Goal: Information Seeking & Learning: Check status

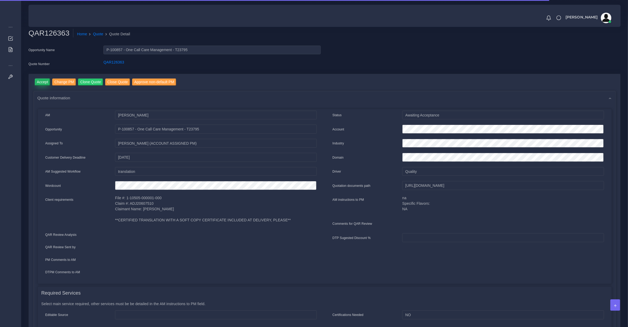
click at [46, 82] on input "Accept" at bounding box center [43, 82] width 16 height 7
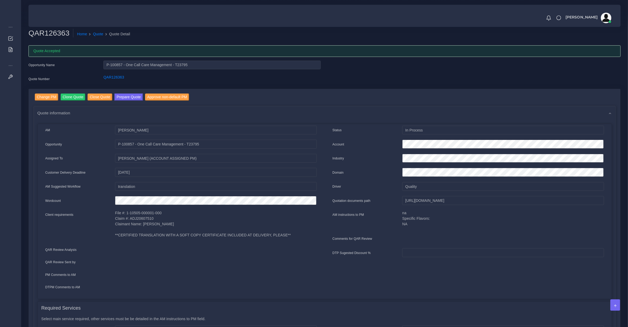
click at [109, 84] on div "QAR126363" at bounding box center [211, 80] width 225 height 11
copy link "QAR126363"
click at [119, 98] on button "Prepare Quote" at bounding box center [128, 97] width 28 height 7
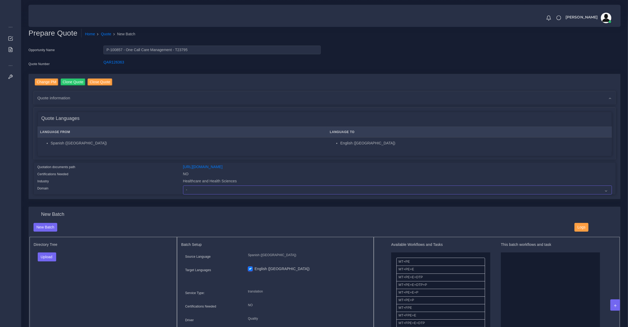
click at [210, 192] on select "- Advertising and Media Agriculture, Forestry and Fishing Architecture, Buildin…" at bounding box center [397, 190] width 429 height 9
select select "Healthcare and Health Sciences"
click at [183, 186] on select "- Advertising and Media Agriculture, Forestry and Fishing Architecture, Buildin…" at bounding box center [397, 190] width 429 height 9
click at [46, 259] on button "Upload" at bounding box center [47, 257] width 19 height 9
click at [45, 274] on label "Files" at bounding box center [56, 277] width 36 height 7
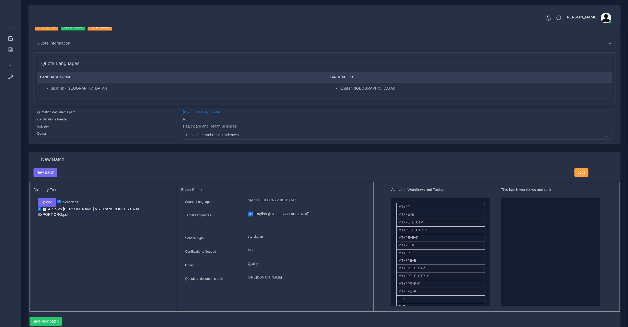
scroll to position [110, 0]
drag, startPoint x: 414, startPoint y: 291, endPoint x: 557, endPoint y: 273, distance: 143.9
drag, startPoint x: 412, startPoint y: 211, endPoint x: 557, endPoint y: 249, distance: 149.8
click at [42, 321] on button "Save new batch" at bounding box center [46, 321] width 32 height 9
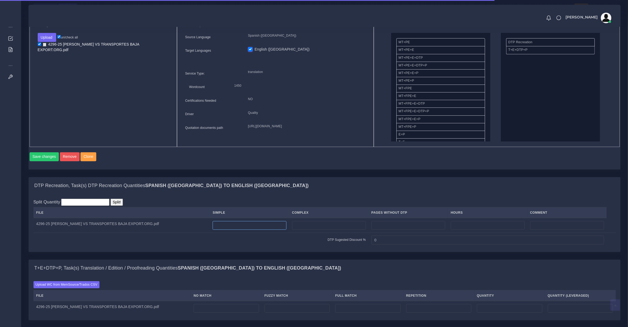
click at [243, 230] on input "number" at bounding box center [250, 225] width 74 height 9
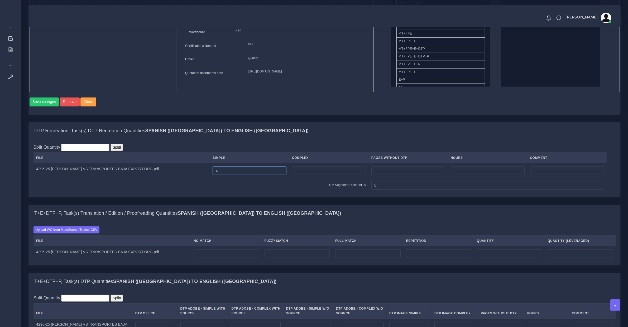
scroll to position [384, 0]
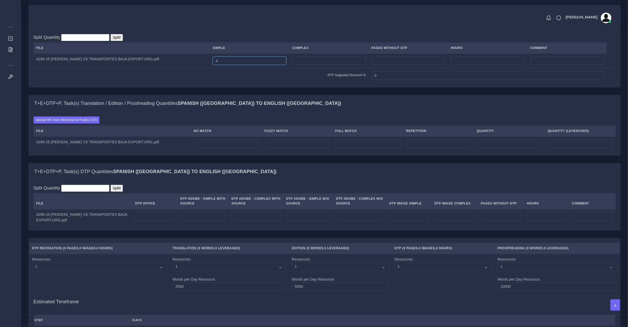
type input "4"
click at [170, 221] on input "number" at bounding box center [155, 216] width 40 height 9
type input "4"
click at [220, 148] on input "number" at bounding box center [226, 143] width 65 height 9
type input "1450"
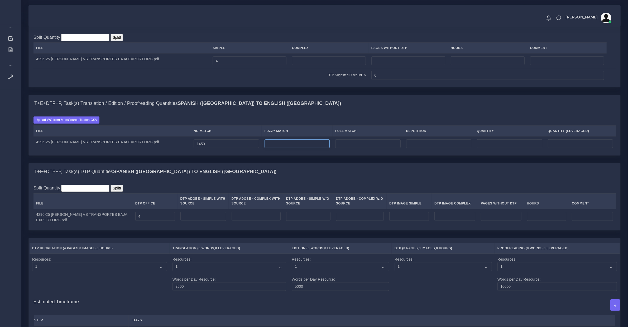
type input "1450"
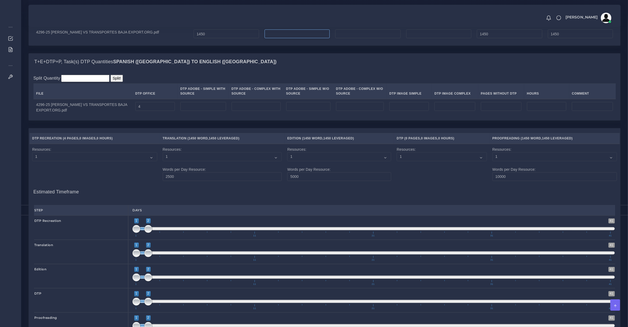
scroll to position [645, 0]
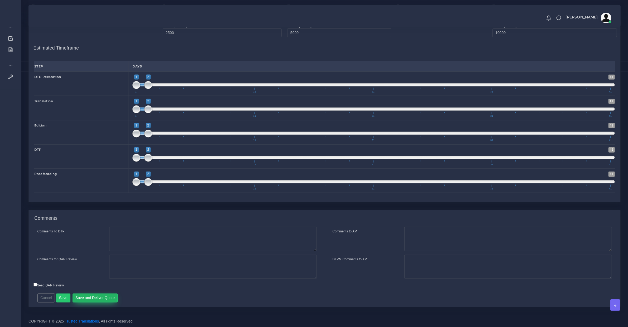
type input "0"
click at [99, 301] on button "Save and Deliver Quote" at bounding box center [95, 298] width 45 height 9
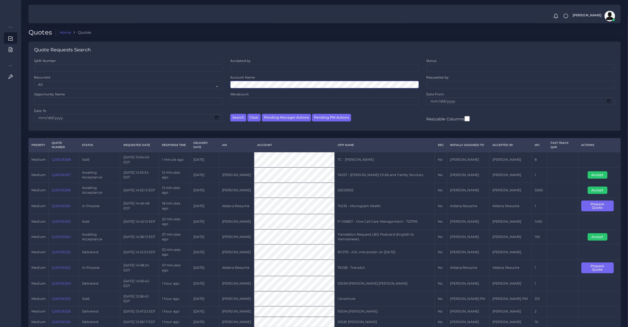
click at [230, 114] on button "Search" at bounding box center [238, 118] width 16 height 8
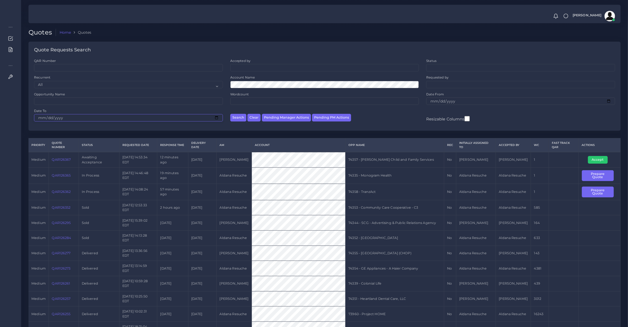
click at [40, 117] on input "Date To" at bounding box center [128, 117] width 189 height 7
click at [52, 117] on input "Date To" at bounding box center [128, 117] width 189 height 7
click at [30, 119] on div "QAR Number Accepted by All Donaldo Barahona Ricardo Mejia Status" at bounding box center [324, 95] width 592 height 73
click at [218, 117] on input "Date To" at bounding box center [128, 117] width 189 height 7
type input "[DATE]"
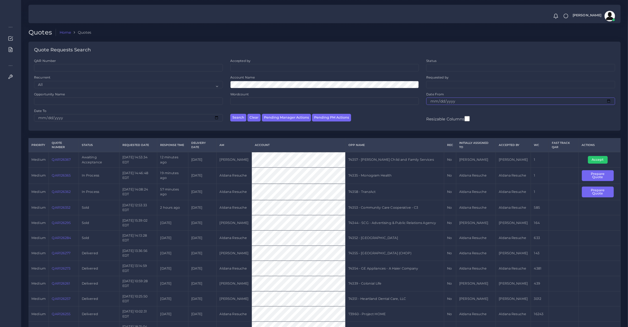
click at [435, 99] on input "Date From" at bounding box center [520, 101] width 189 height 7
click at [434, 100] on input "Date From" at bounding box center [520, 101] width 189 height 7
type input "[DATE]"
click at [39, 118] on input "[DATE]" at bounding box center [128, 117] width 189 height 7
type input "[DATE]"
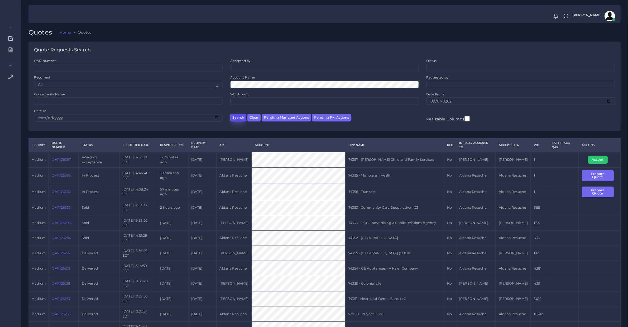
click at [231, 114] on button "Search" at bounding box center [238, 118] width 16 height 8
click at [238, 65] on ul at bounding box center [324, 67] width 188 height 6
type input "[PERSON_NAME]"
select select "dce4be9c-52f3-f5c6-c1d2-6585fc55c4e9"
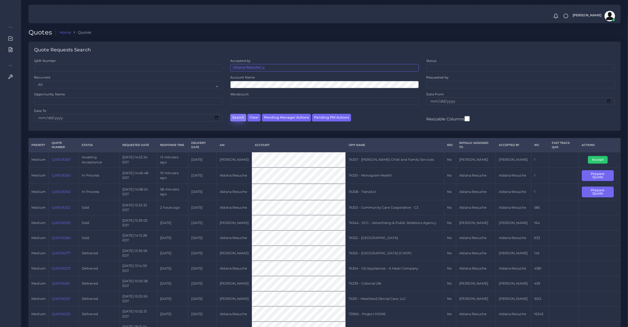
click at [236, 116] on button "Search" at bounding box center [238, 118] width 16 height 8
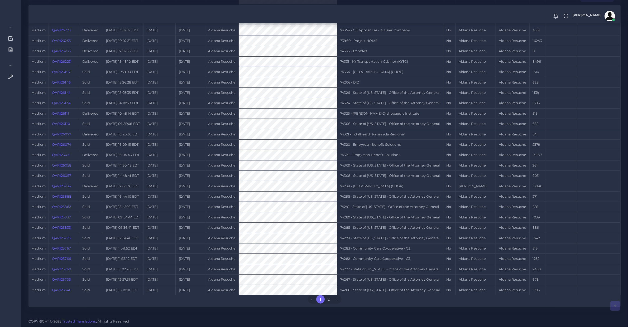
scroll to position [317, 0]
click at [329, 298] on link "2" at bounding box center [329, 299] width 8 height 8
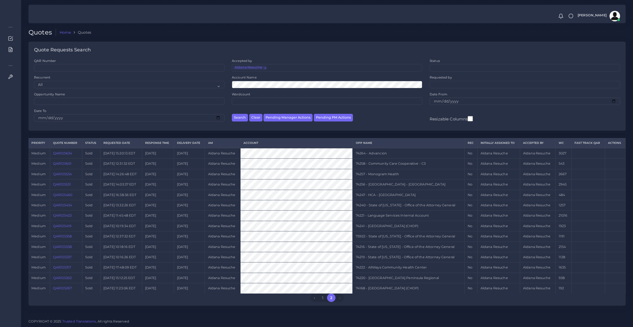
click at [265, 67] on span "×" at bounding box center [265, 68] width 0 height 4
select select
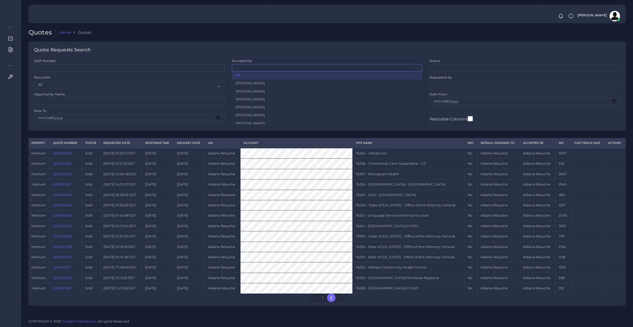
click at [264, 67] on ul at bounding box center [327, 67] width 190 height 6
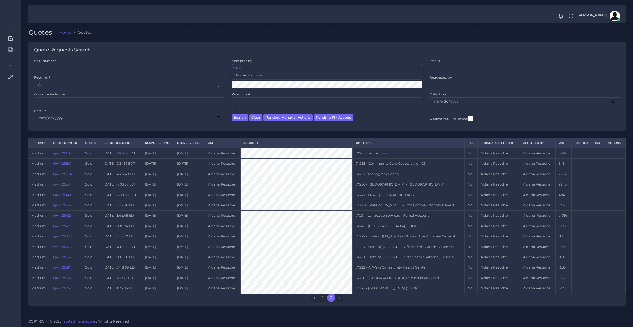
type input "tului"
click at [250, 69] on ul "tului" at bounding box center [327, 67] width 190 height 6
click at [250, 69] on ul at bounding box center [327, 67] width 190 height 6
type input "tuli"
select select "a6a51a84-a934-c2a3-ab10-61672009d142"
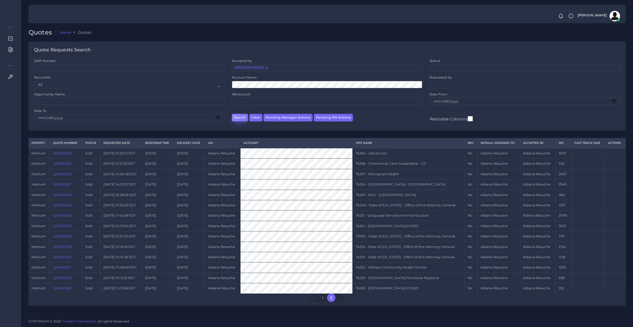
click at [244, 121] on button "Search" at bounding box center [240, 118] width 16 height 8
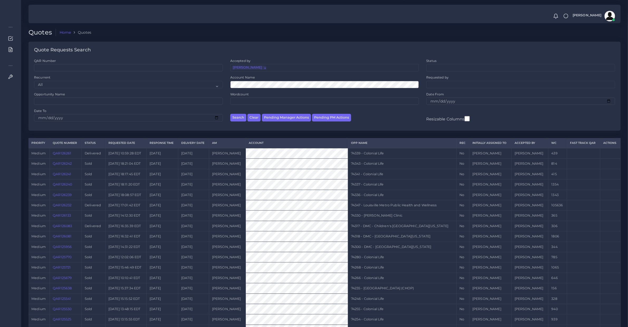
click at [264, 69] on span "×" at bounding box center [264, 68] width 0 height 4
select select
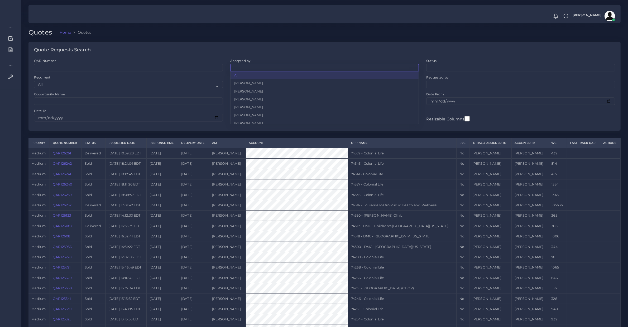
scroll to position [178, 0]
click at [259, 69] on ul at bounding box center [324, 67] width 188 height 6
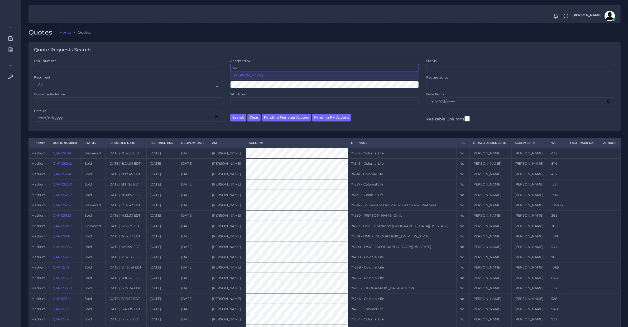
type input "orio"
select select "b2a86391-d64c-65d9-63e1-614cf9933189"
click at [238, 119] on button "Search" at bounding box center [238, 118] width 16 height 8
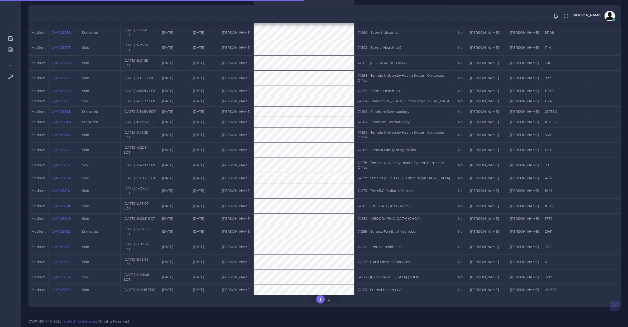
scroll to position [315, 0]
click at [327, 299] on link "2" at bounding box center [329, 299] width 8 height 8
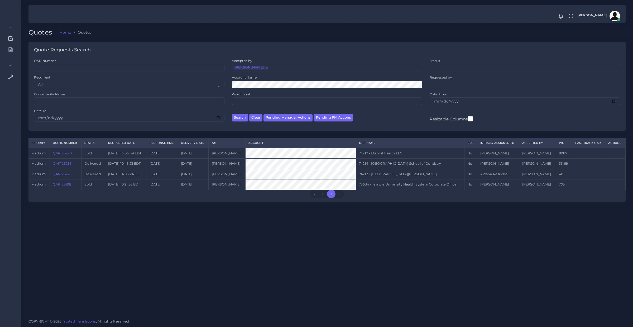
click at [266, 69] on span "×" at bounding box center [266, 68] width 0 height 4
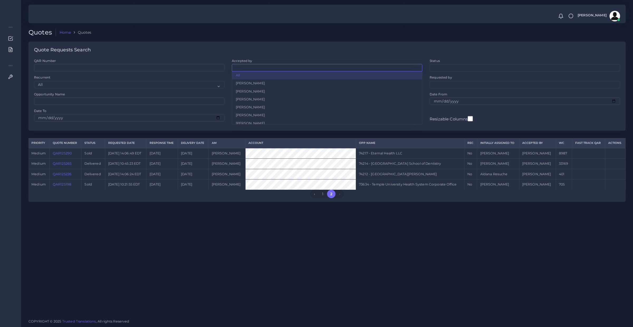
select select
click at [264, 69] on ul at bounding box center [327, 67] width 190 height 6
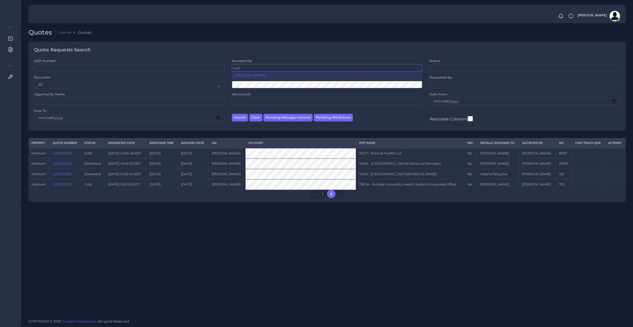
type input "nuri"
select select "3e925e02-f17d-4791-9412-c46ab5cb8daa"
click at [234, 117] on button "Search" at bounding box center [240, 118] width 16 height 8
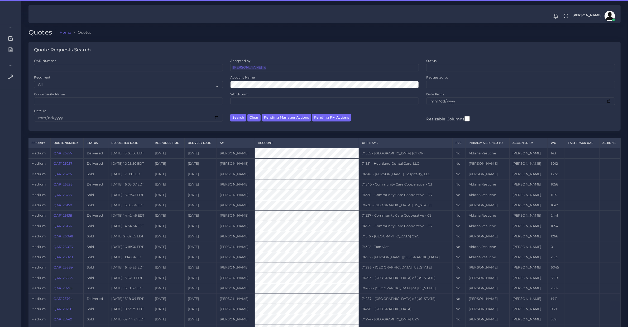
scroll to position [154, 0]
